Goal: Task Accomplishment & Management: Complete application form

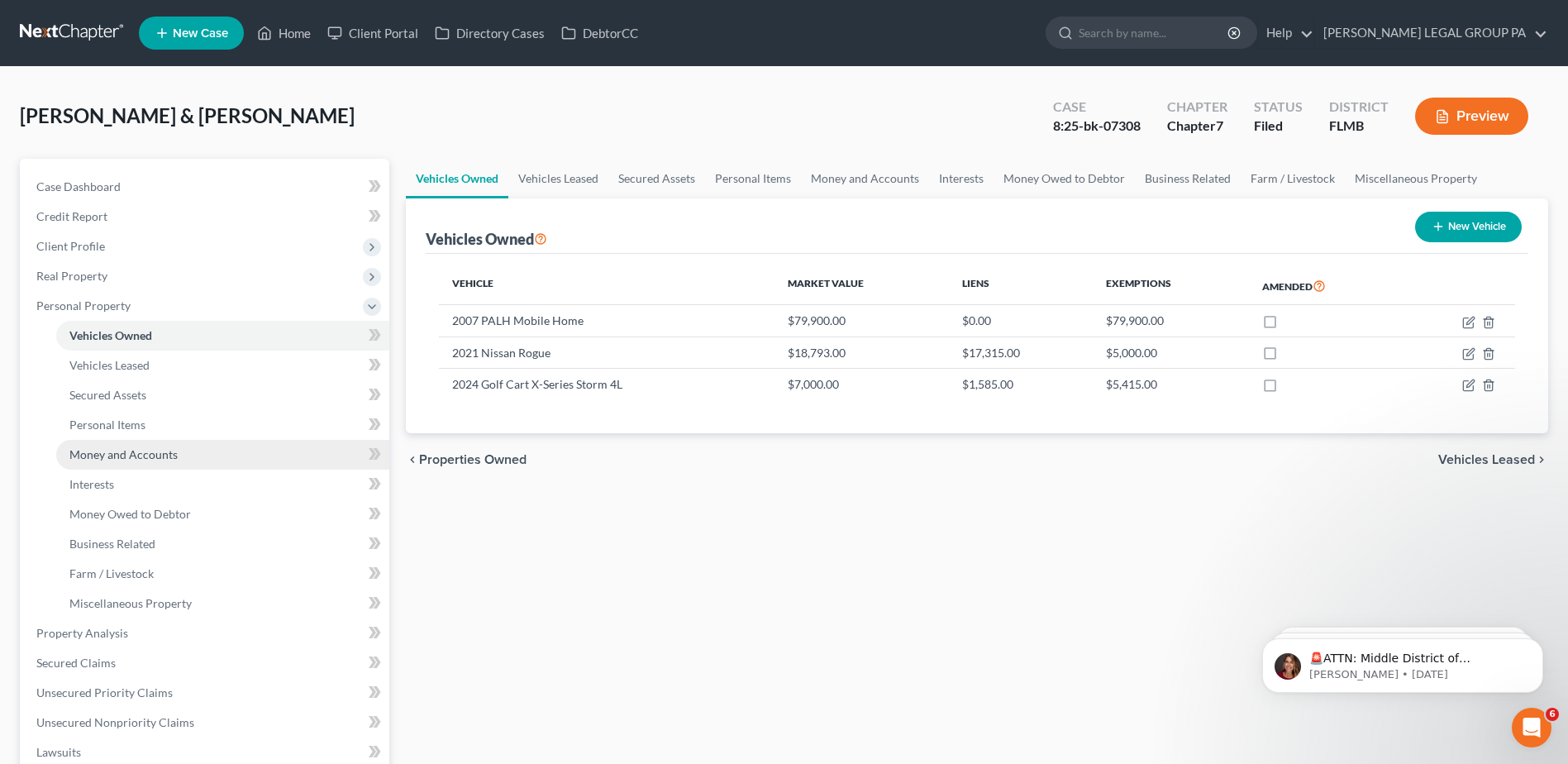
click at [106, 454] on span "Money and Accounts" at bounding box center [123, 455] width 108 height 14
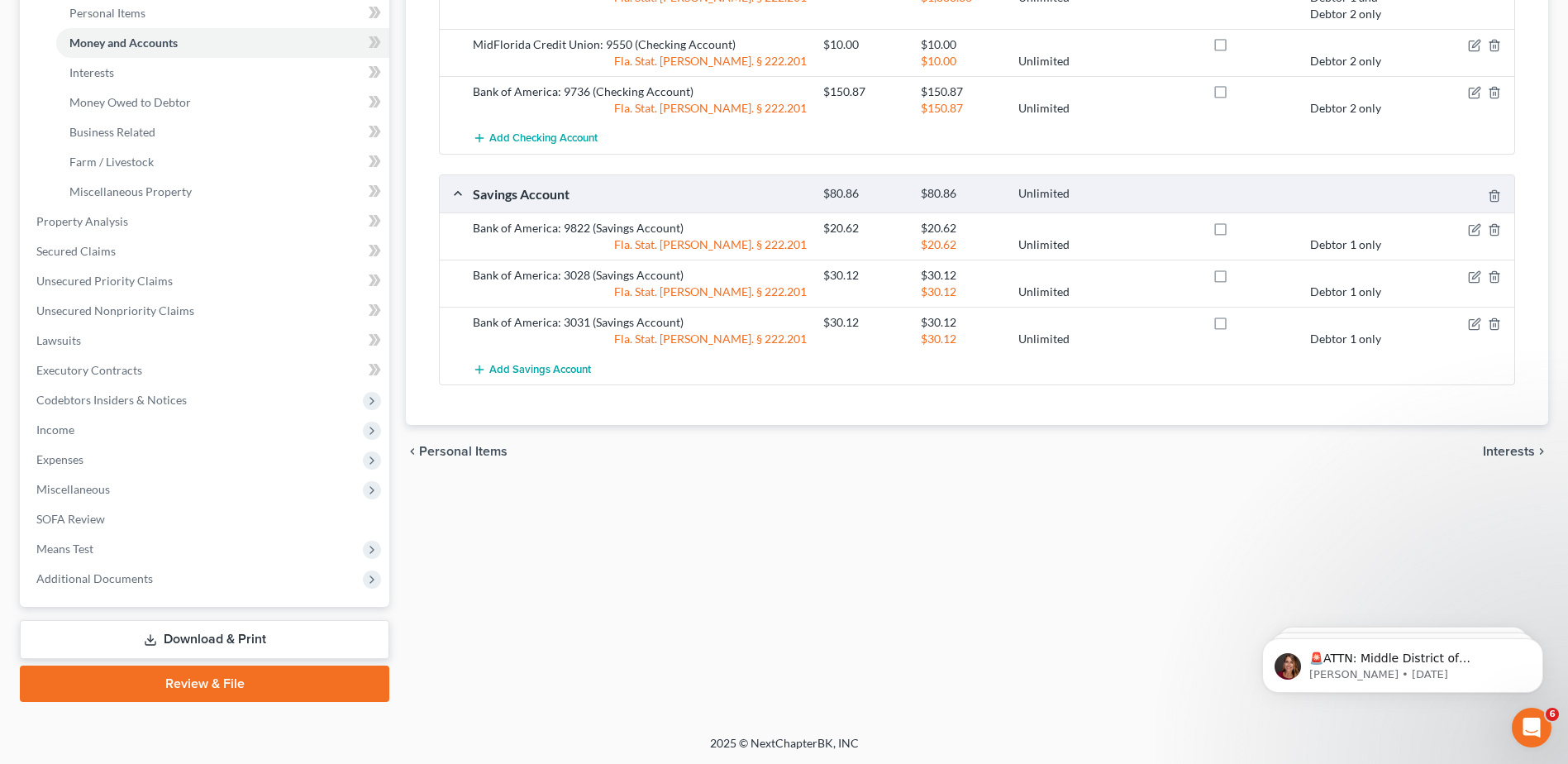
scroll to position [413, 0]
click at [71, 432] on span "Income" at bounding box center [55, 429] width 38 height 14
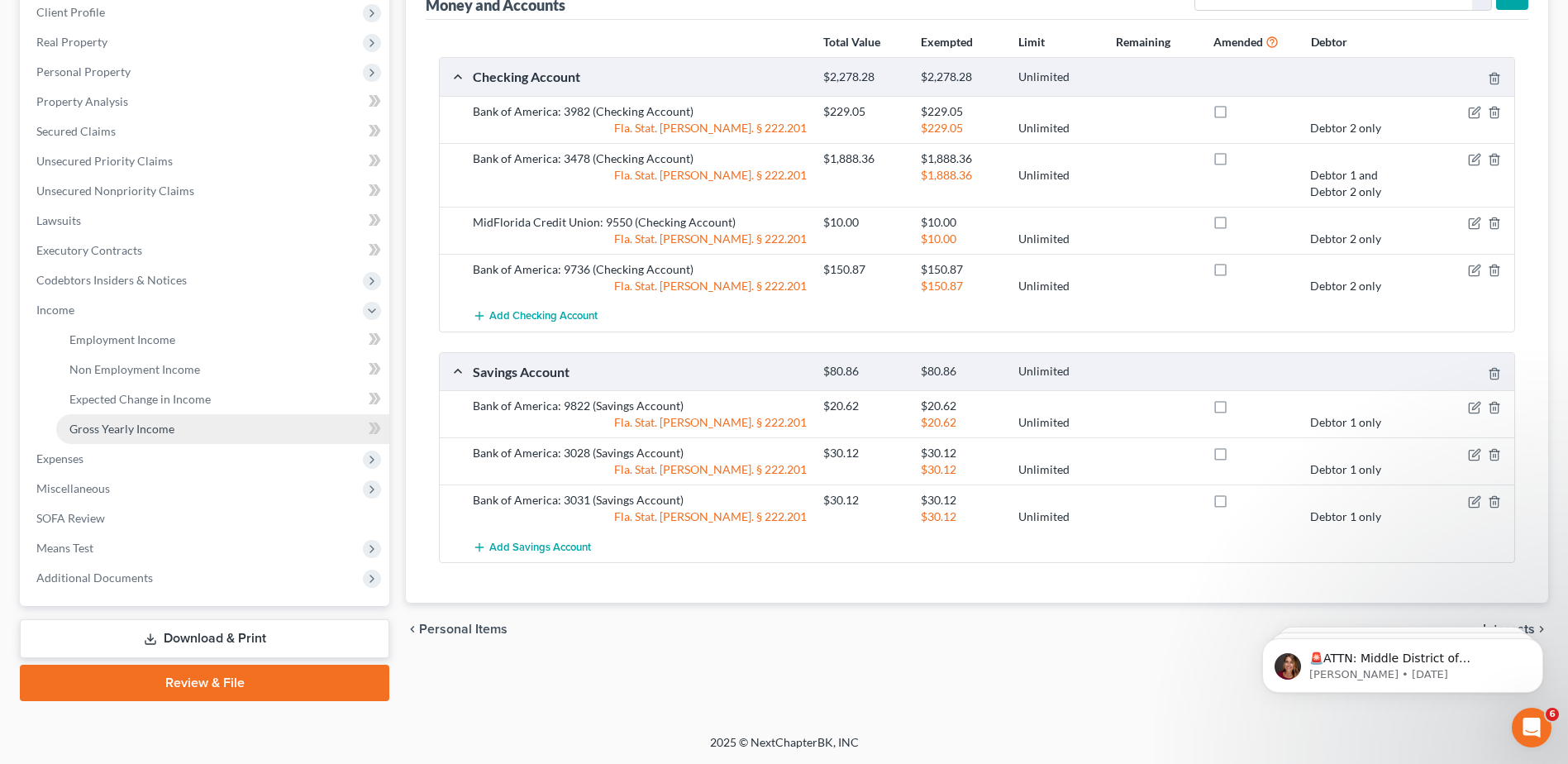
scroll to position [234, 0]
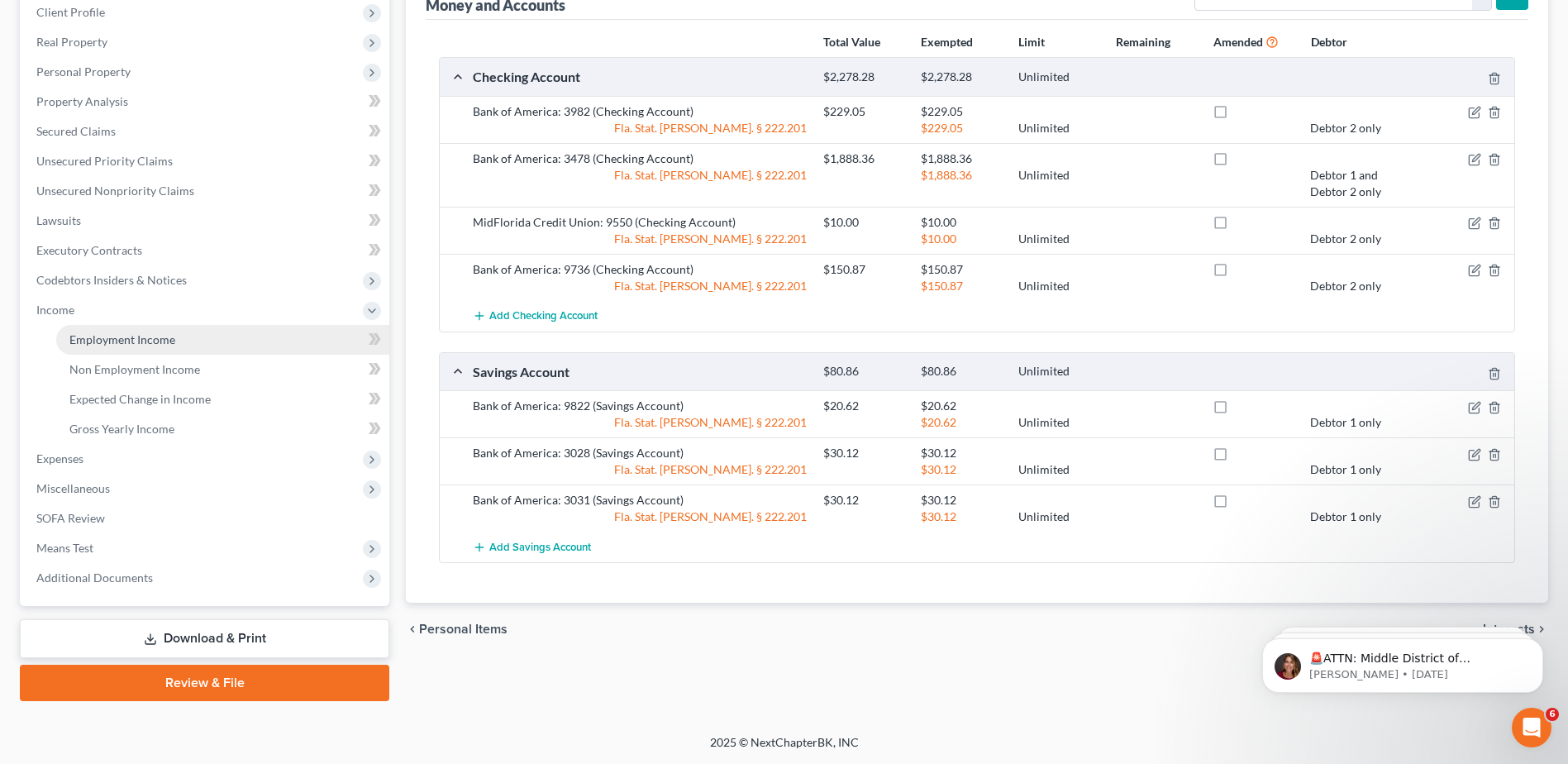
click at [124, 330] on link "Employment Income" at bounding box center [222, 340] width 333 height 30
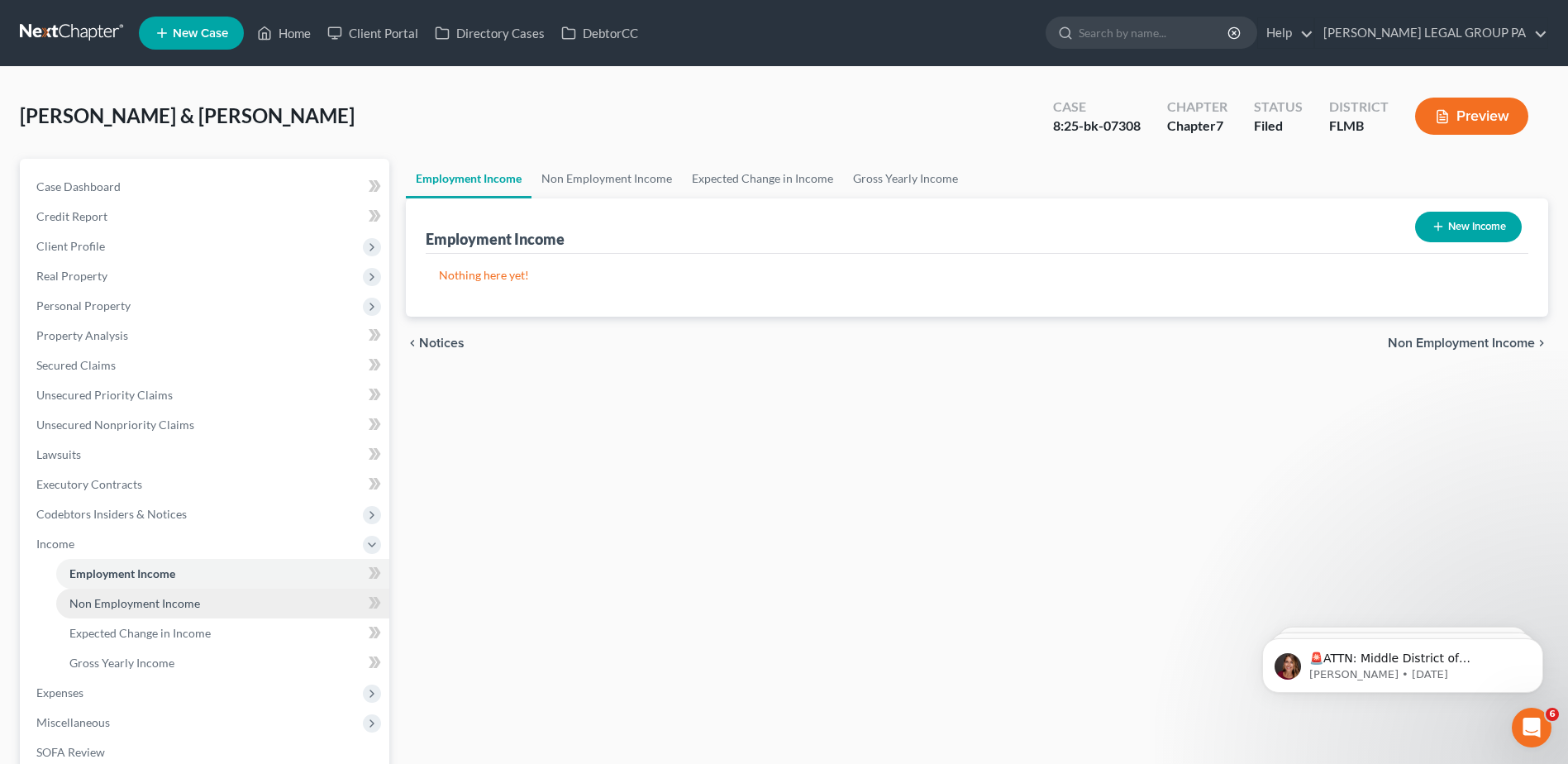
click at [78, 607] on span "Non Employment Income" at bounding box center [134, 604] width 131 height 14
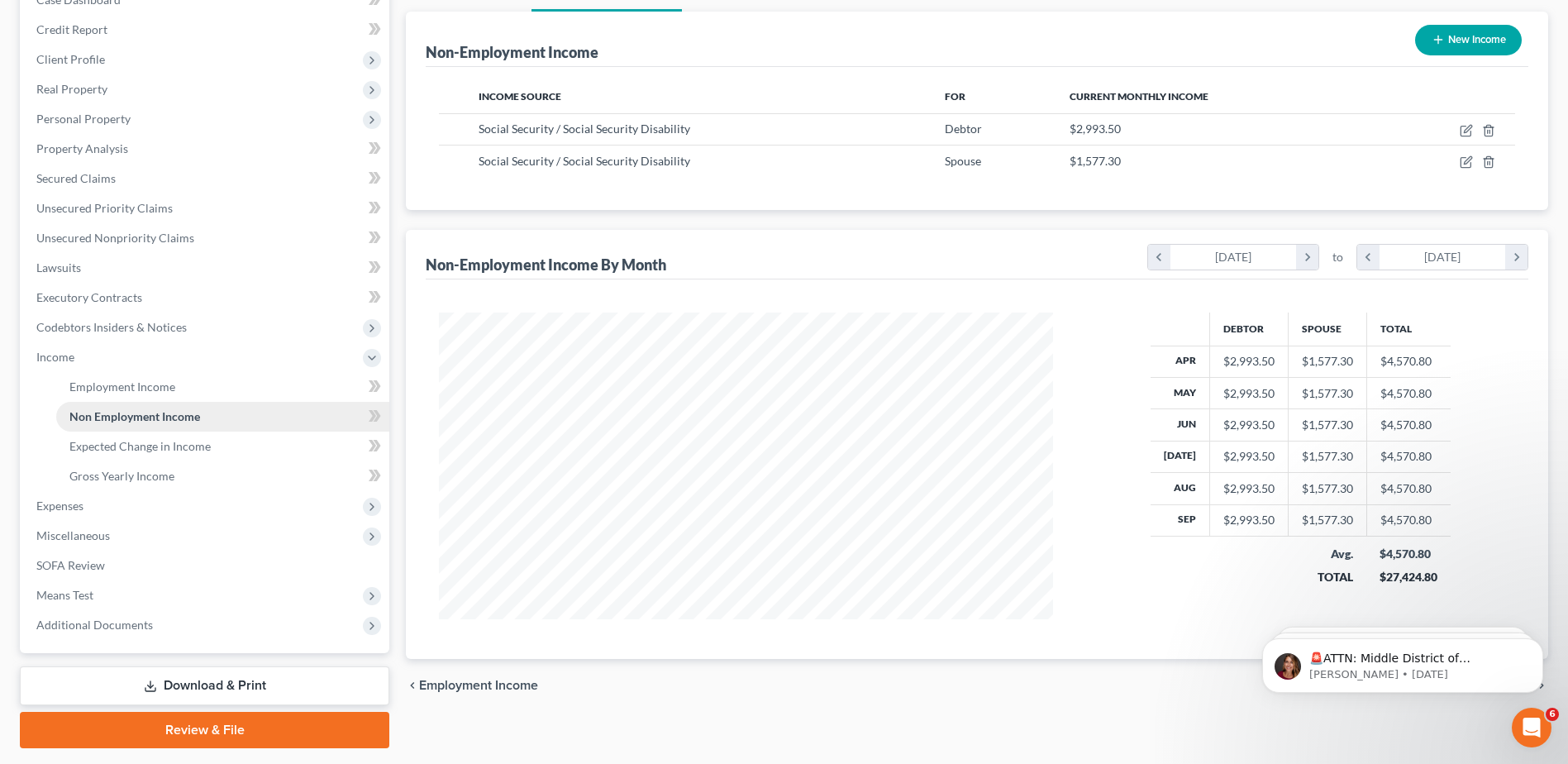
scroll to position [151, 0]
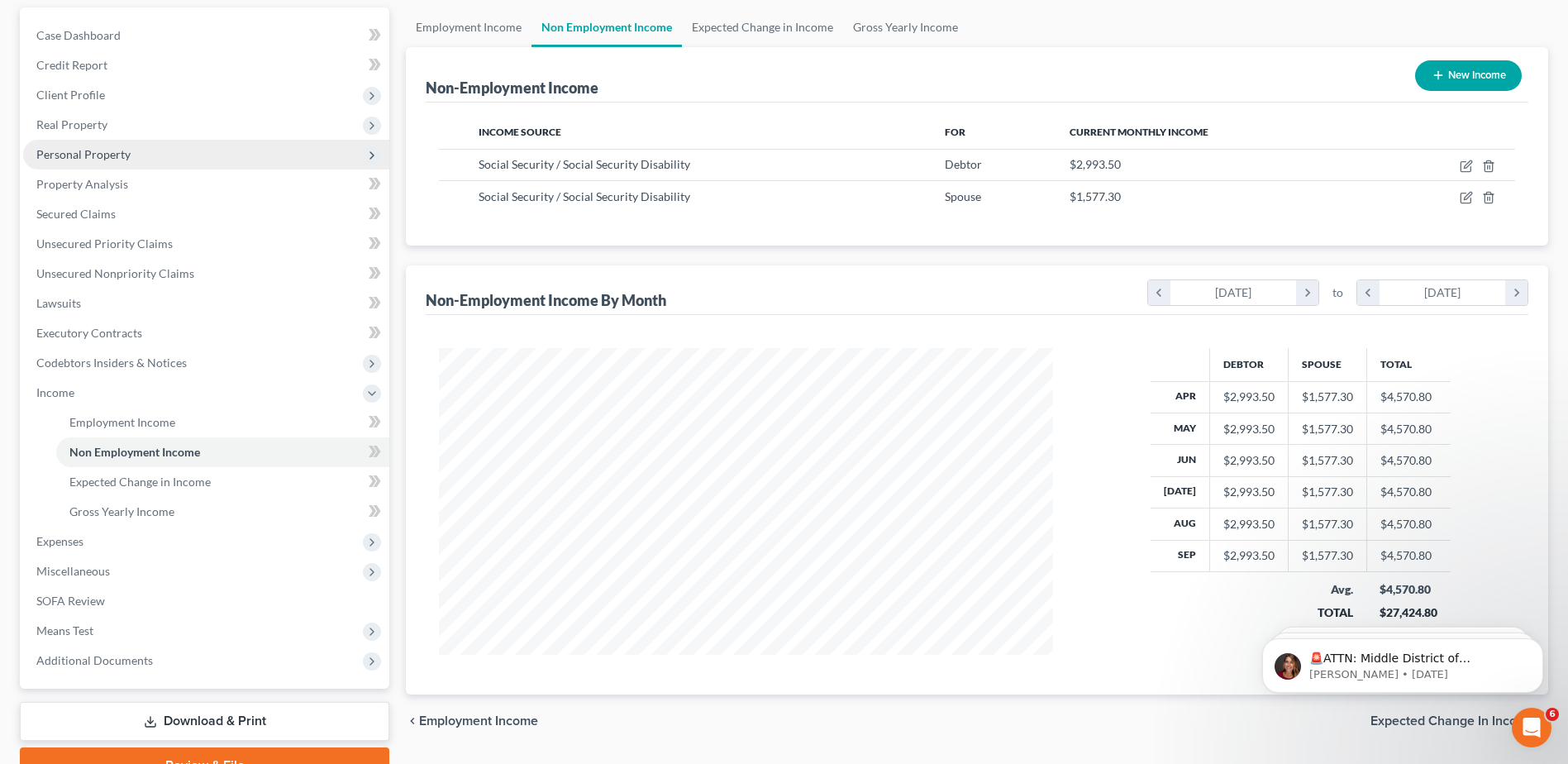
click at [74, 154] on span "Personal Property" at bounding box center [83, 154] width 95 height 14
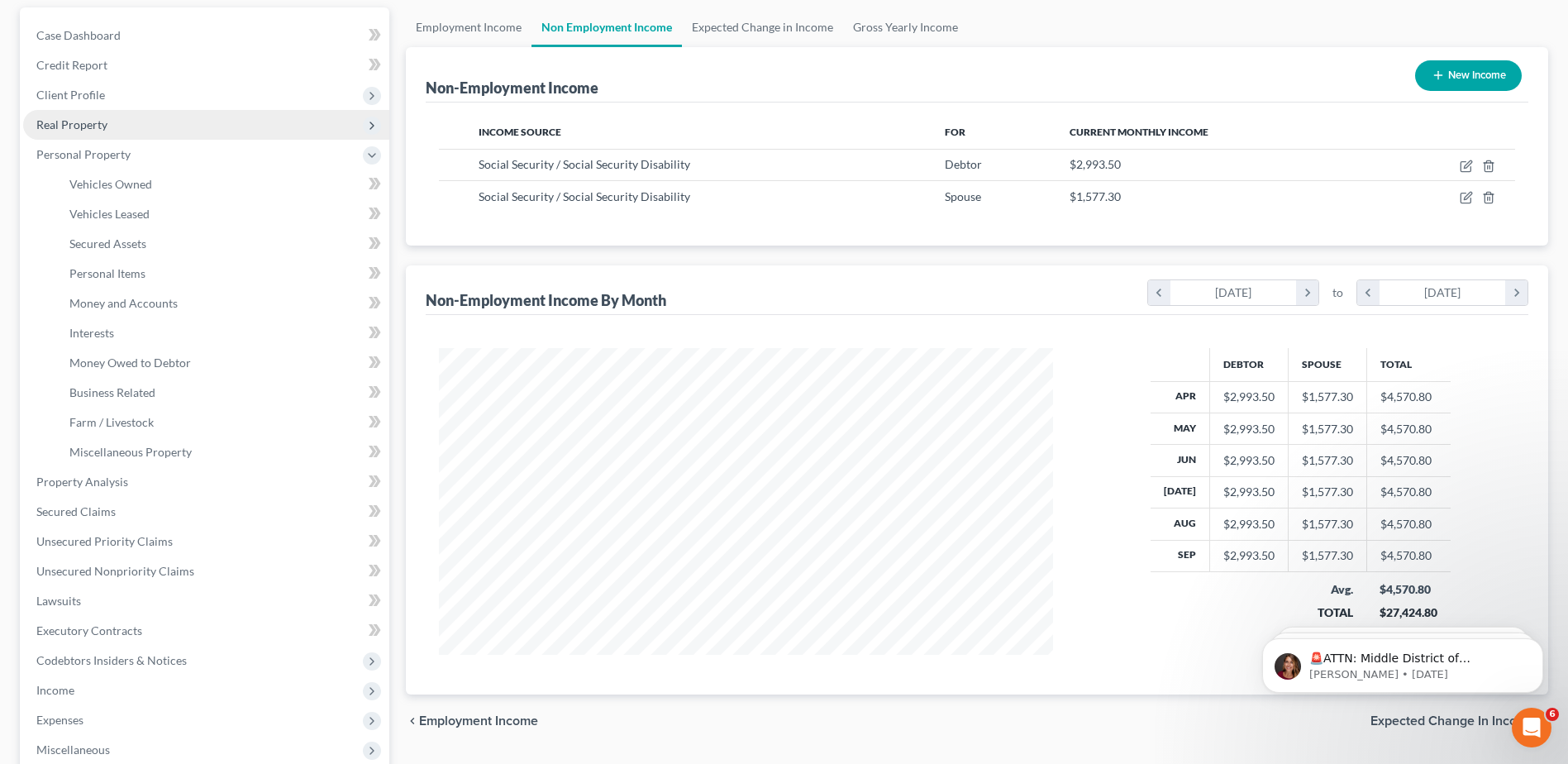
click at [76, 129] on span "Real Property" at bounding box center [71, 124] width 71 height 14
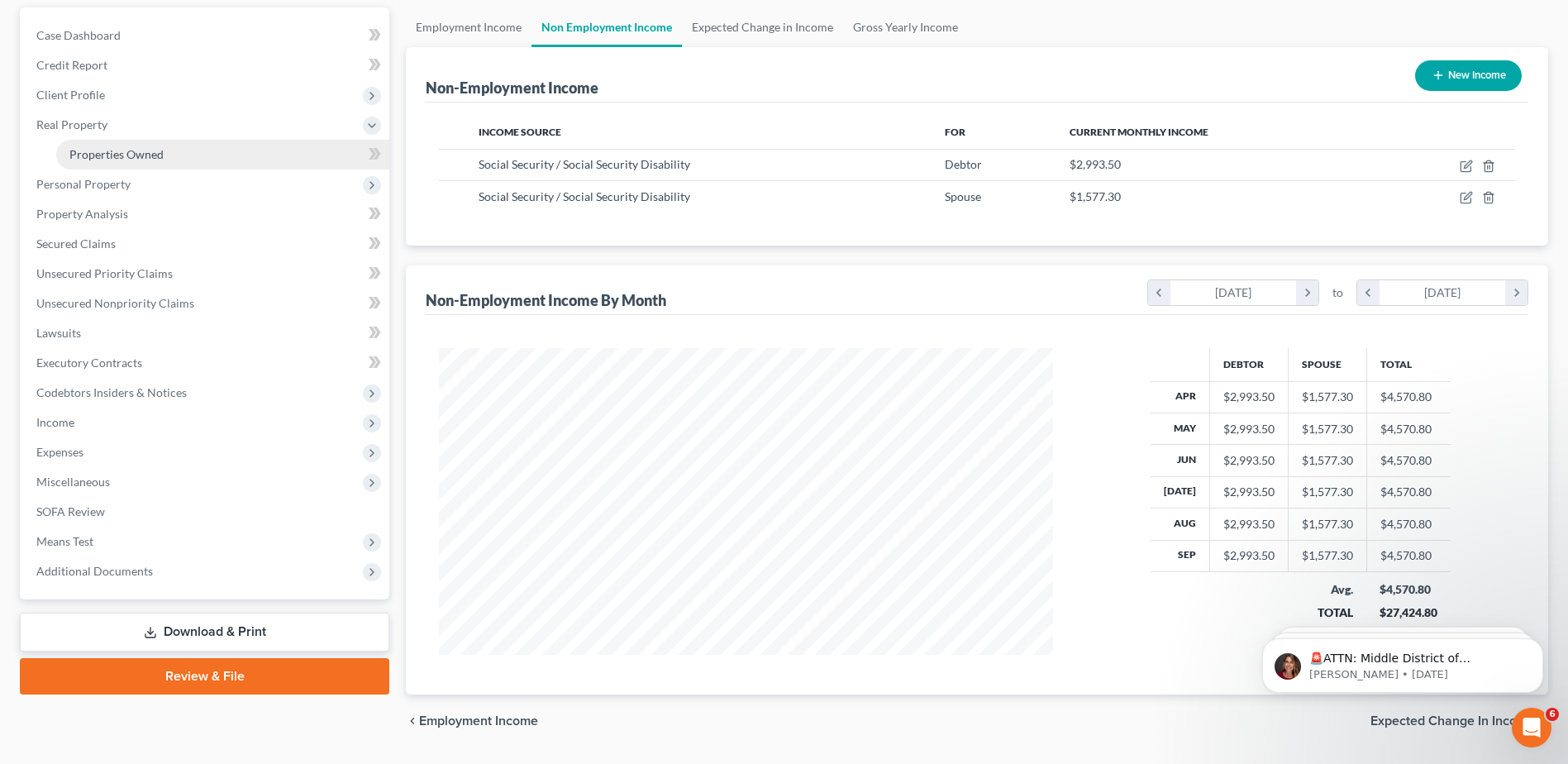
click at [92, 148] on span "Properties Owned" at bounding box center [116, 154] width 95 height 14
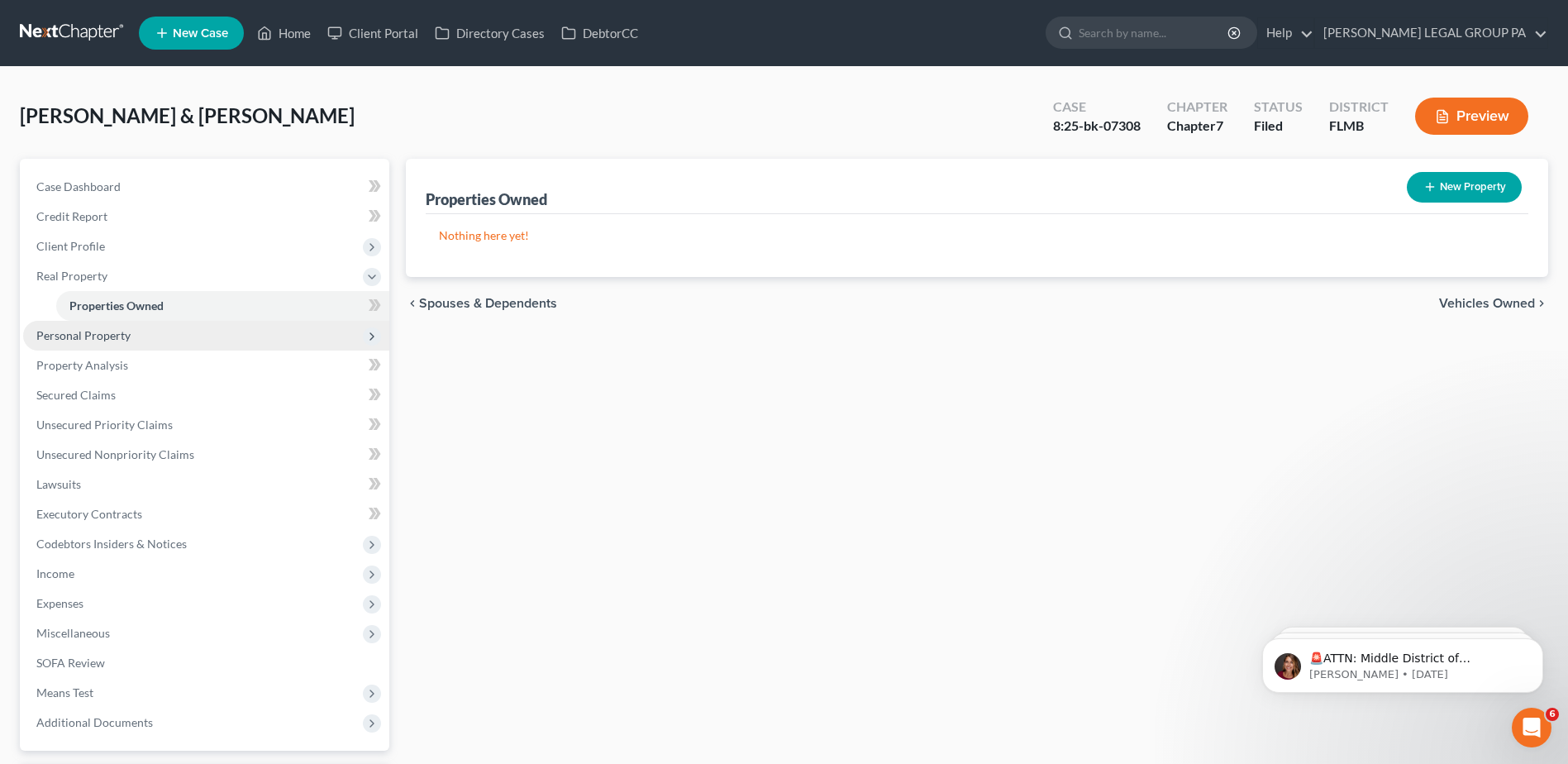
click at [118, 337] on span "Personal Property" at bounding box center [83, 335] width 95 height 14
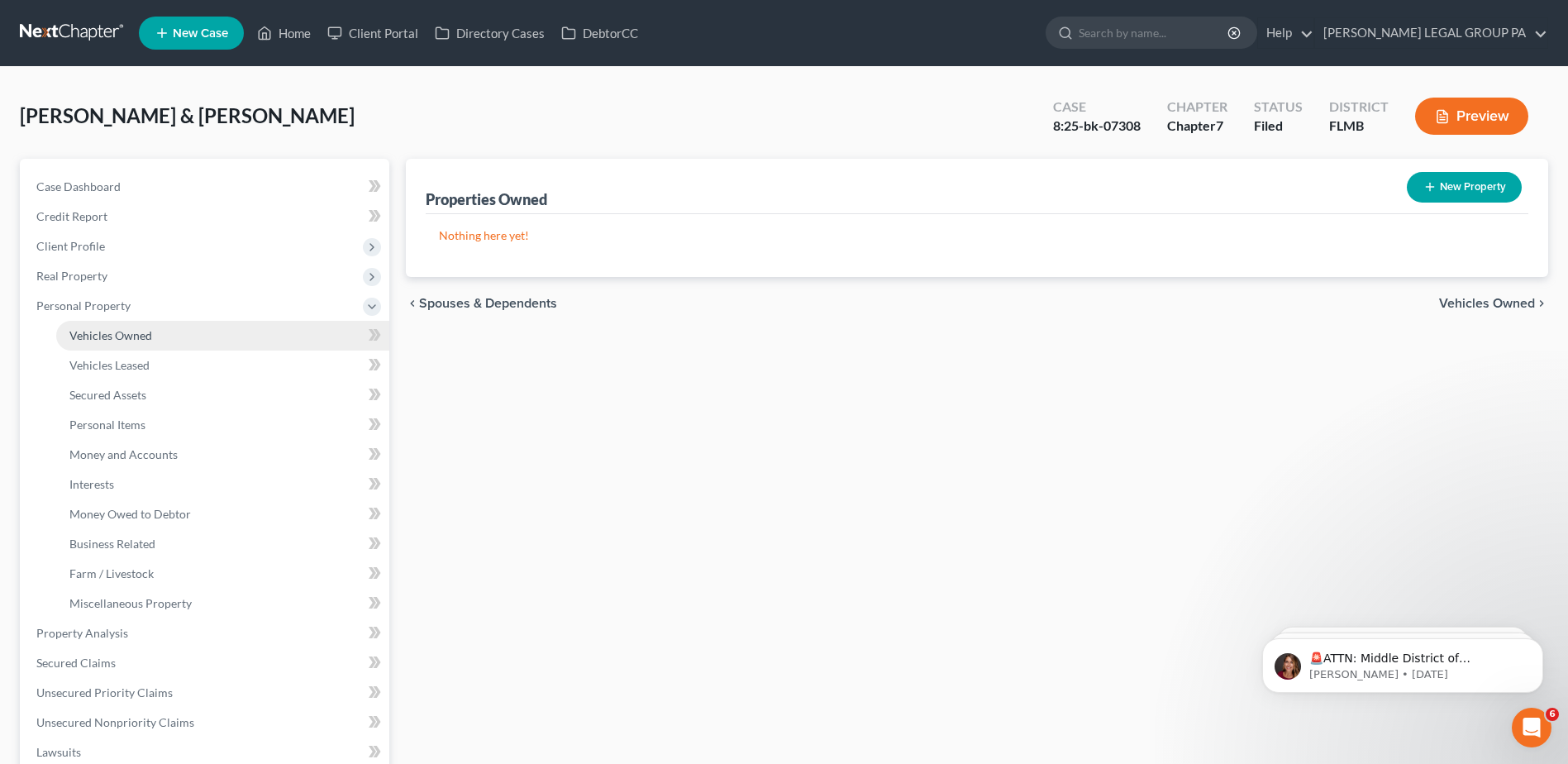
click at [108, 332] on span "Vehicles Owned" at bounding box center [111, 335] width 83 height 14
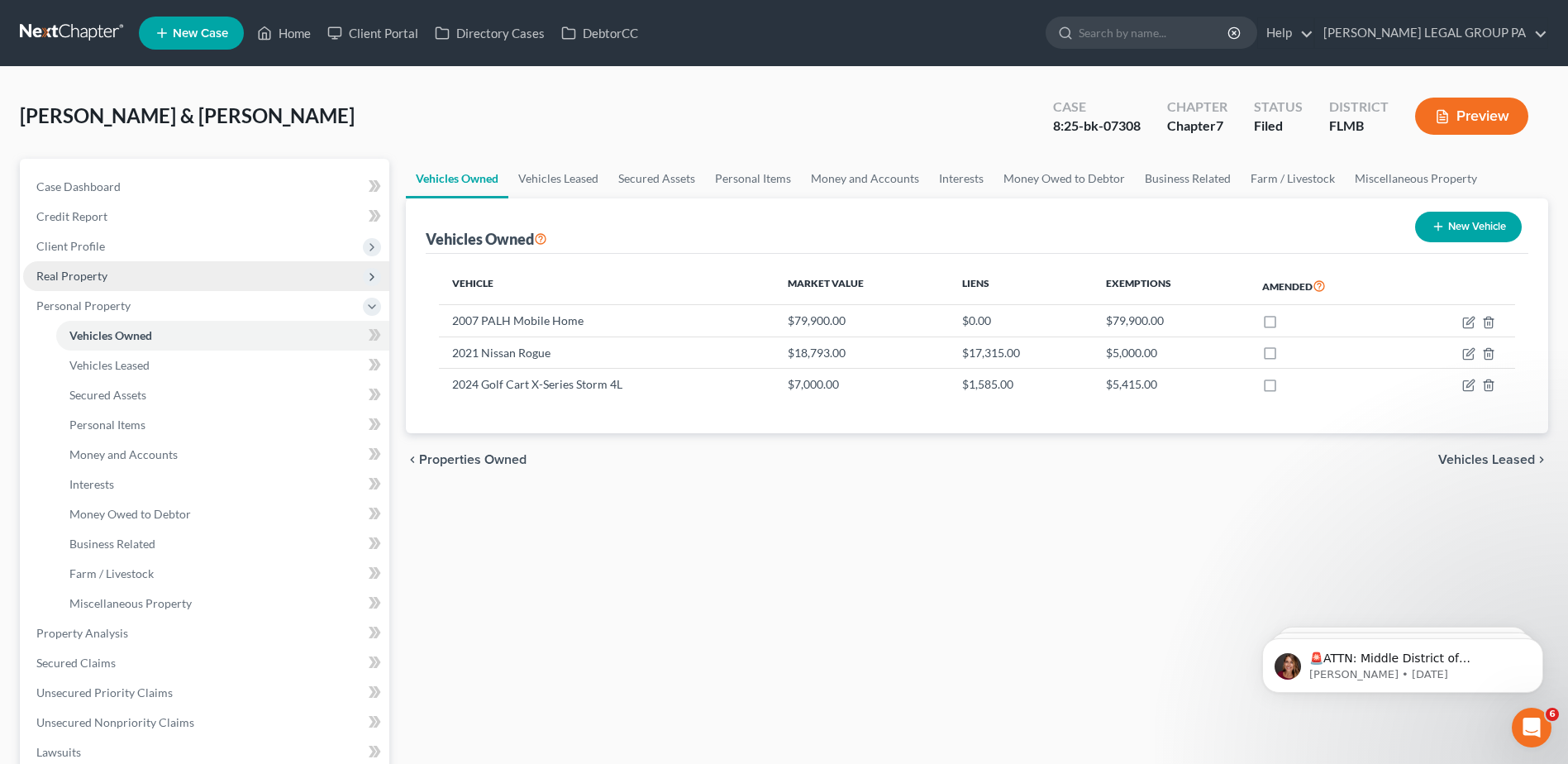
click at [69, 267] on span "Real Property" at bounding box center [206, 276] width 367 height 30
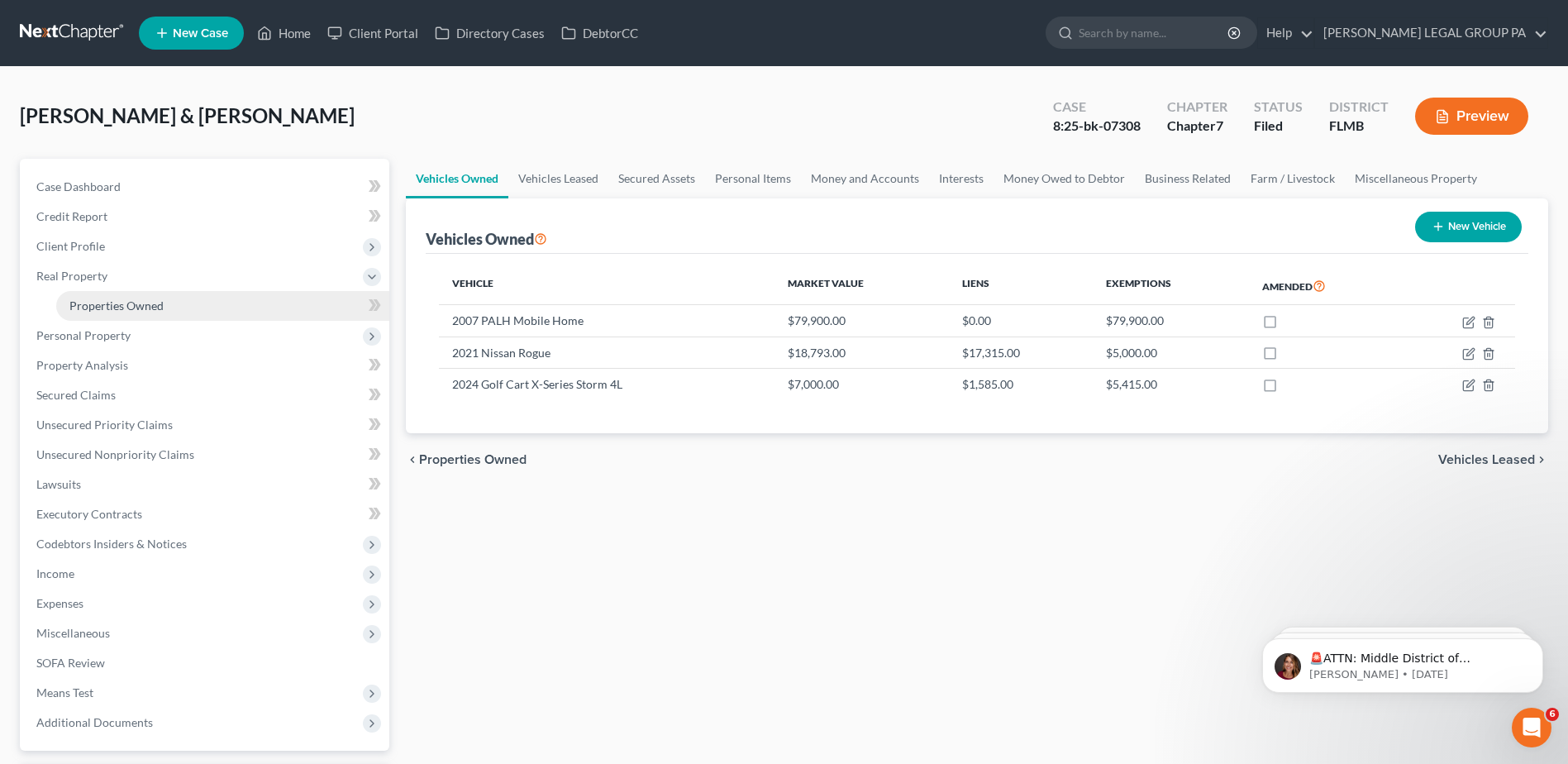
click at [95, 307] on span "Properties Owned" at bounding box center [116, 305] width 95 height 14
